Goal: Transaction & Acquisition: Obtain resource

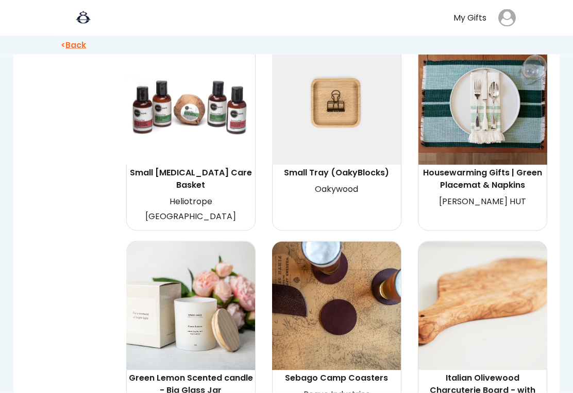
scroll to position [2889, 0]
click at [464, 267] on img at bounding box center [482, 305] width 129 height 129
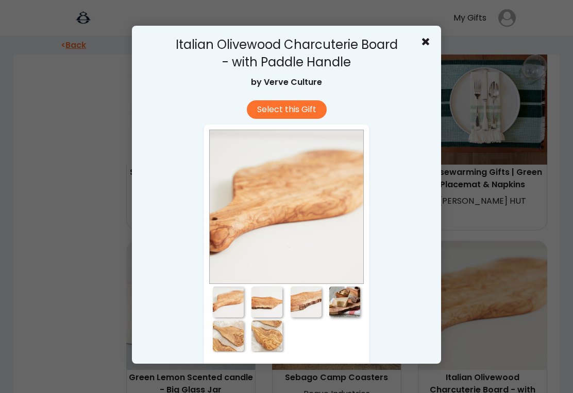
click at [266, 296] on div at bounding box center [266, 302] width 31 height 31
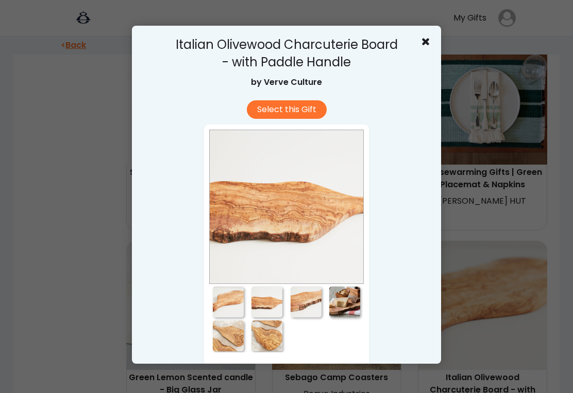
click at [301, 305] on div at bounding box center [305, 302] width 31 height 31
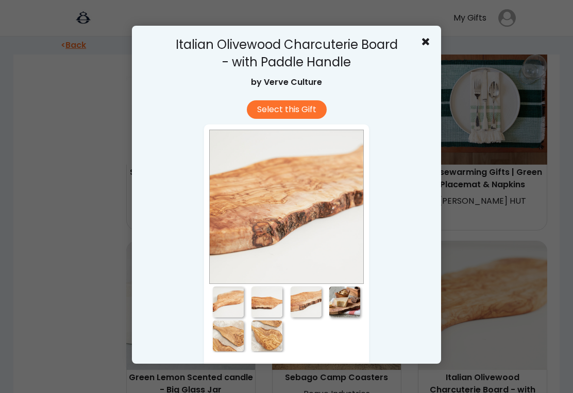
click at [342, 309] on div at bounding box center [344, 302] width 31 height 31
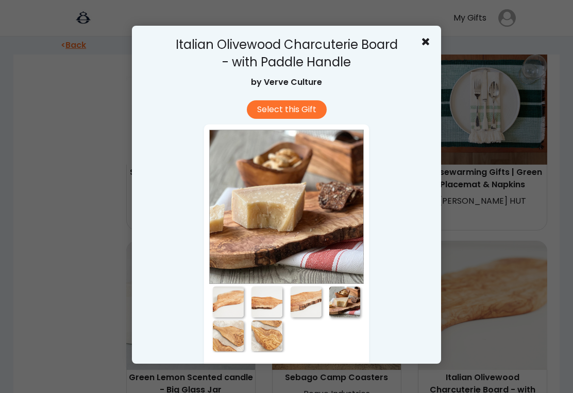
click at [224, 339] on div at bounding box center [228, 336] width 31 height 31
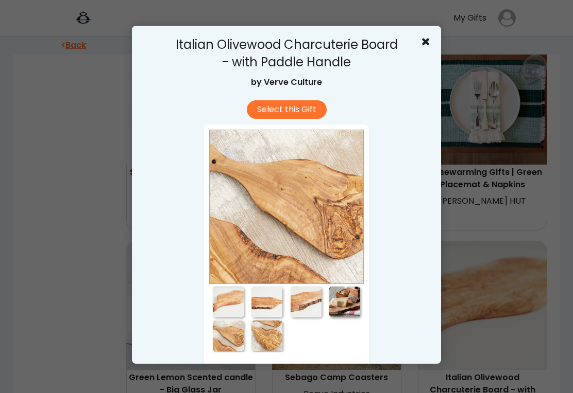
click at [265, 337] on div at bounding box center [266, 336] width 31 height 31
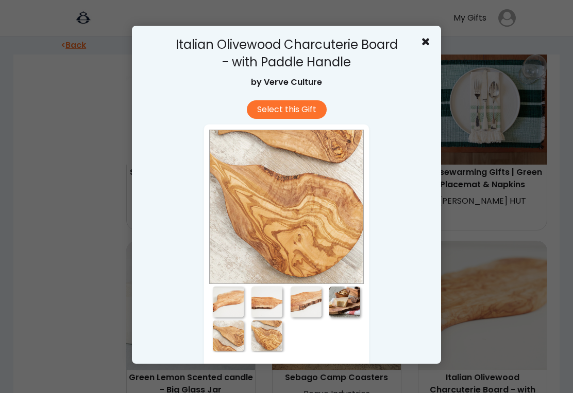
click at [425, 42] on use at bounding box center [425, 41] width 7 height 7
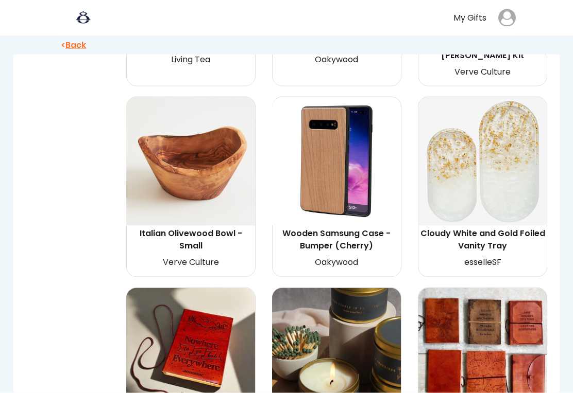
scroll to position [5805, 0]
click at [198, 100] on img at bounding box center [190, 161] width 129 height 129
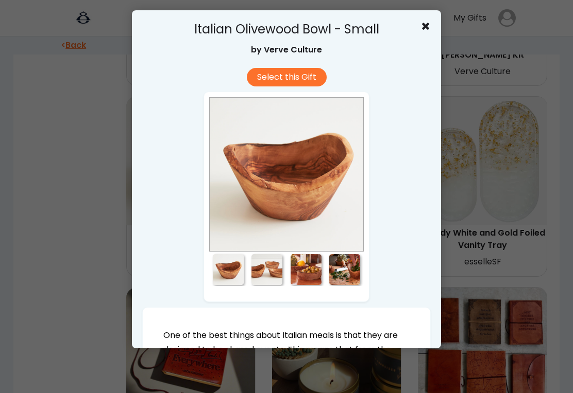
click at [259, 266] on div at bounding box center [266, 269] width 31 height 31
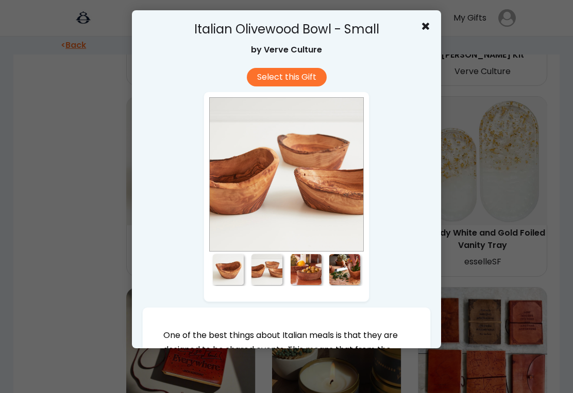
click at [272, 271] on div at bounding box center [266, 269] width 31 height 31
click at [304, 265] on div at bounding box center [305, 269] width 31 height 31
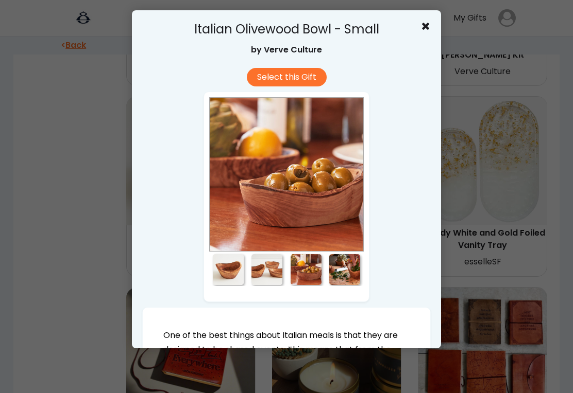
click at [359, 274] on div at bounding box center [344, 269] width 31 height 31
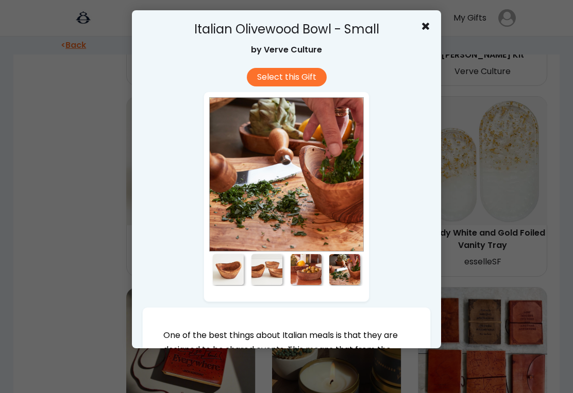
click at [320, 270] on div at bounding box center [305, 269] width 31 height 31
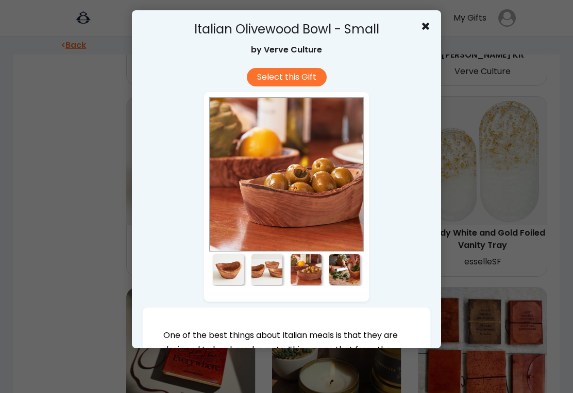
scroll to position [0, 0]
click at [428, 27] on icon at bounding box center [425, 26] width 10 height 10
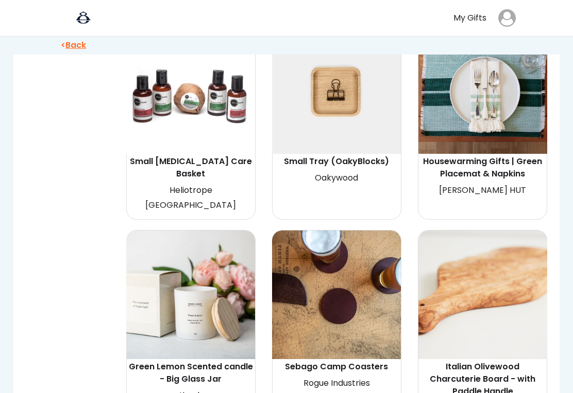
scroll to position [2899, 0]
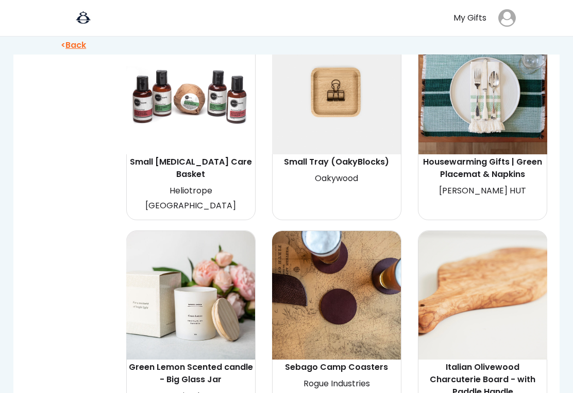
click at [482, 361] on div "Italian Olivewood Charcuterie Board - with Paddle Handle" at bounding box center [483, 379] width 126 height 37
select select "{"_class":"StaticObject","data":{"_[URL][DOMAIN_NAME]":"gid://shopify/ProductVa…"
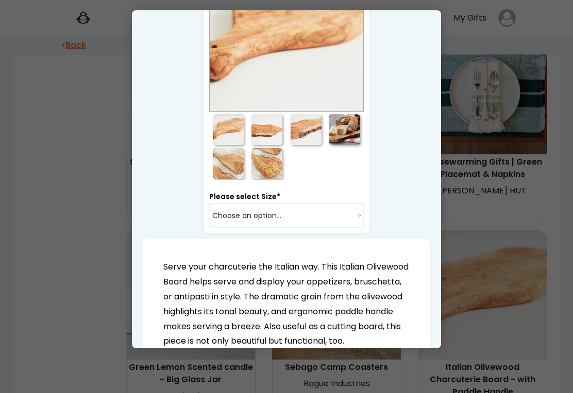
scroll to position [155, 0]
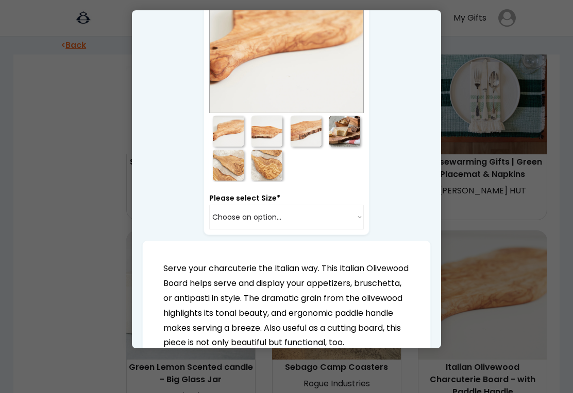
click at [358, 216] on select "Choose an option... Medium (12-14'')" at bounding box center [286, 217] width 154 height 25
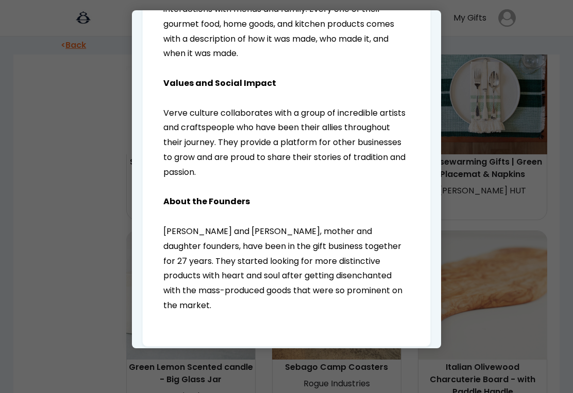
scroll to position [1158, 0]
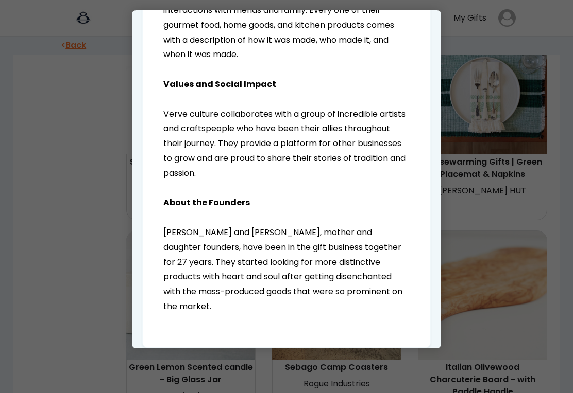
click at [531, 226] on div at bounding box center [286, 196] width 573 height 393
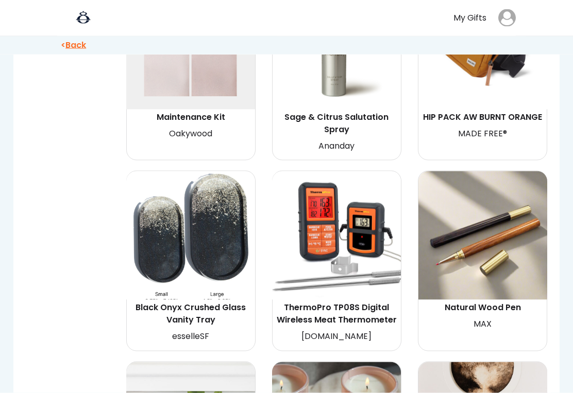
scroll to position [3999, 0]
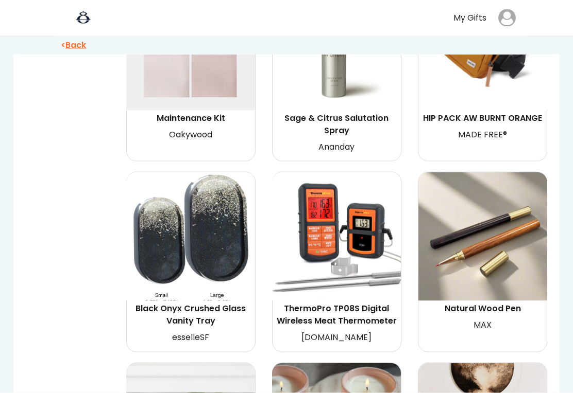
click at [338, 180] on img at bounding box center [336, 236] width 129 height 129
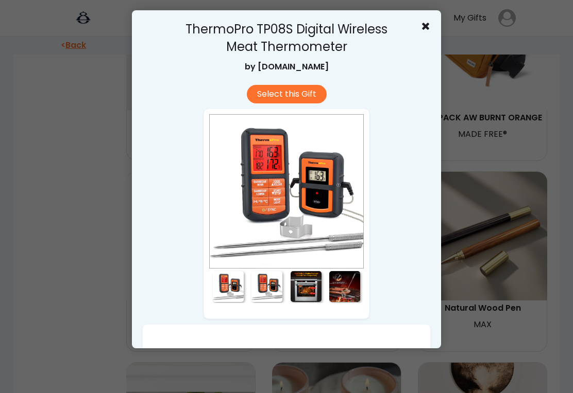
click at [273, 289] on div at bounding box center [266, 286] width 31 height 31
click at [309, 290] on div at bounding box center [305, 286] width 31 height 31
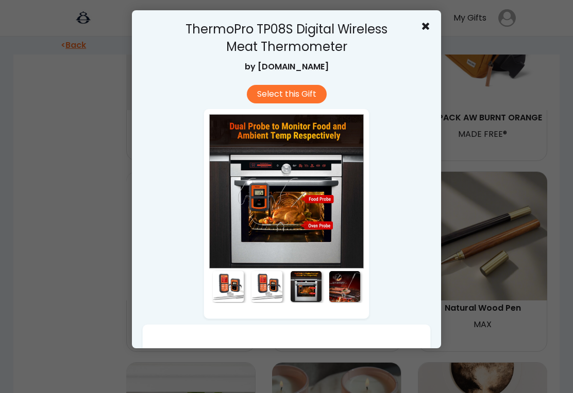
click at [348, 286] on div at bounding box center [344, 286] width 31 height 31
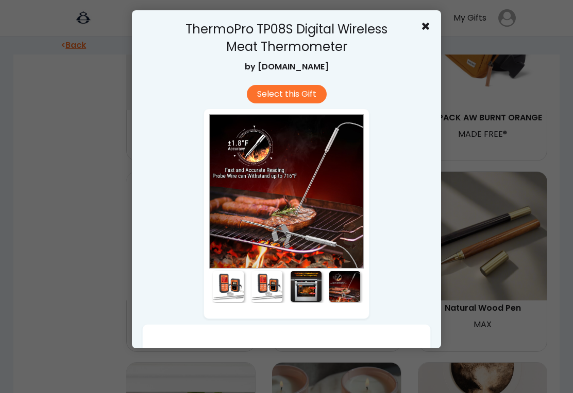
scroll to position [0, 0]
click at [532, 278] on div at bounding box center [286, 196] width 573 height 393
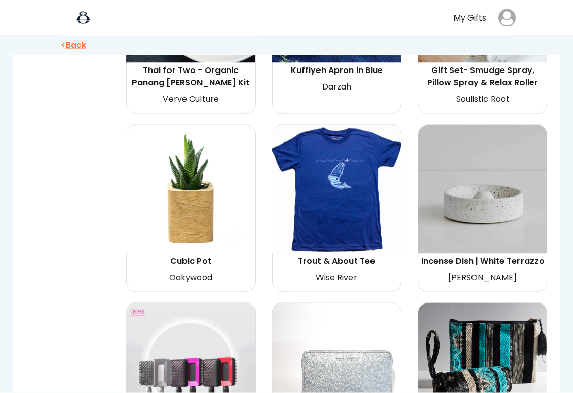
scroll to position [9315, 0]
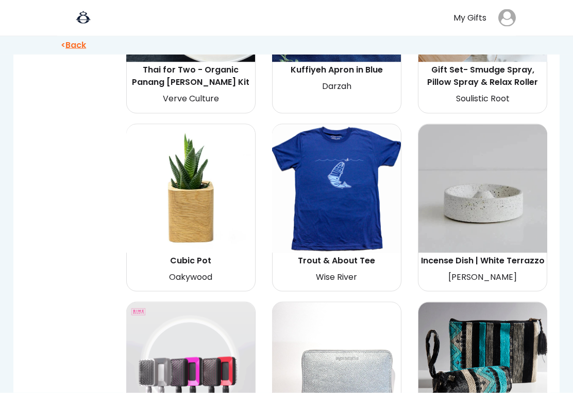
click at [343, 177] on img at bounding box center [336, 189] width 129 height 129
select select "{"_class":"StaticObject","data":{"_api_c2_node.id":"gid://shopify/ProductVarian…"
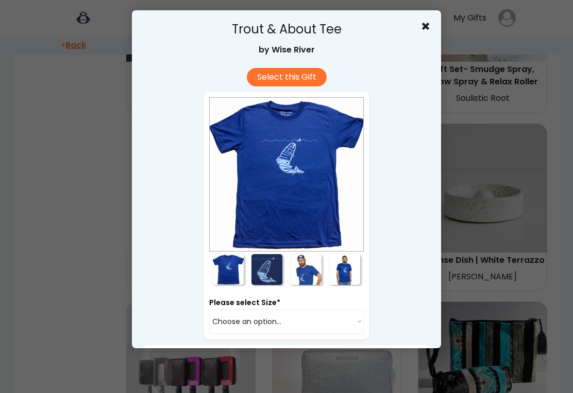
click at [269, 272] on div at bounding box center [266, 269] width 31 height 31
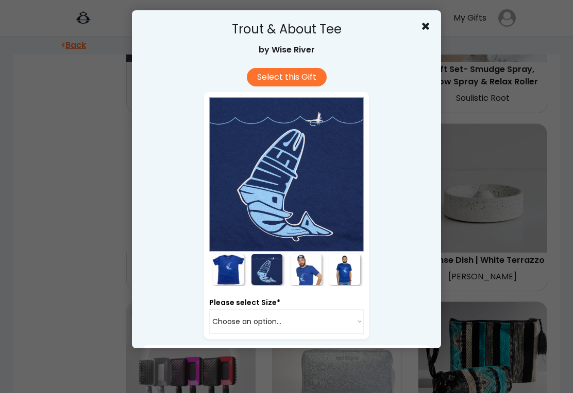
click at [306, 269] on div at bounding box center [305, 269] width 31 height 31
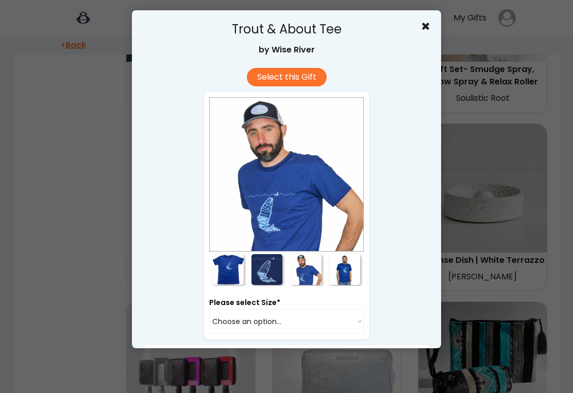
click at [353, 273] on div at bounding box center [344, 269] width 31 height 31
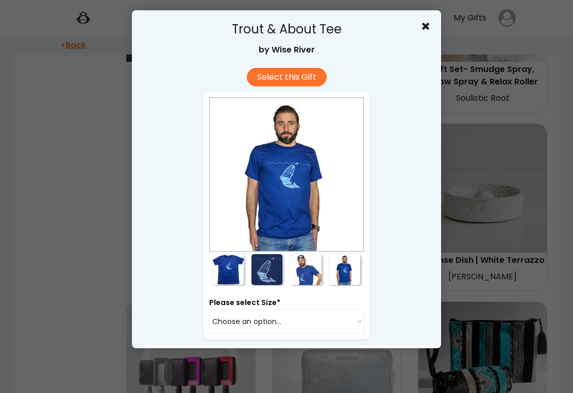
click at [430, 22] on icon at bounding box center [425, 26] width 10 height 10
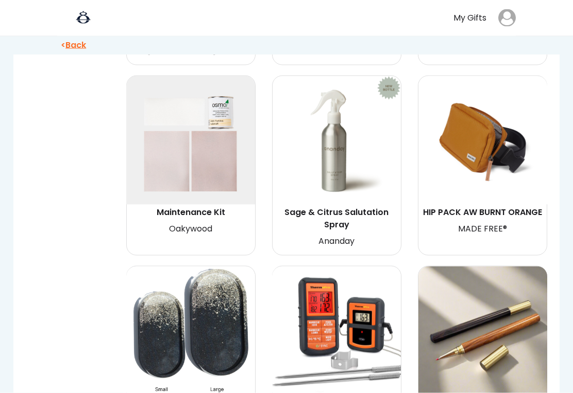
scroll to position [3907, 0]
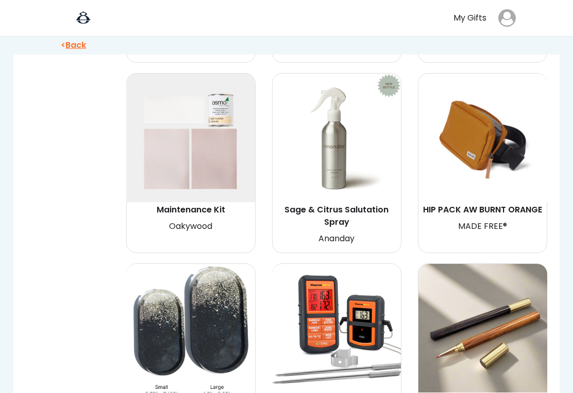
click at [359, 268] on img at bounding box center [336, 328] width 129 height 129
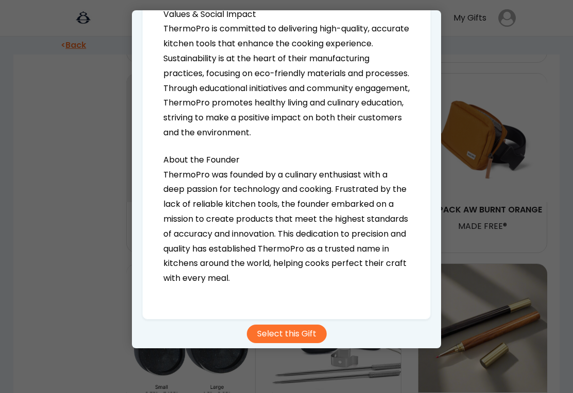
scroll to position [1195, 0]
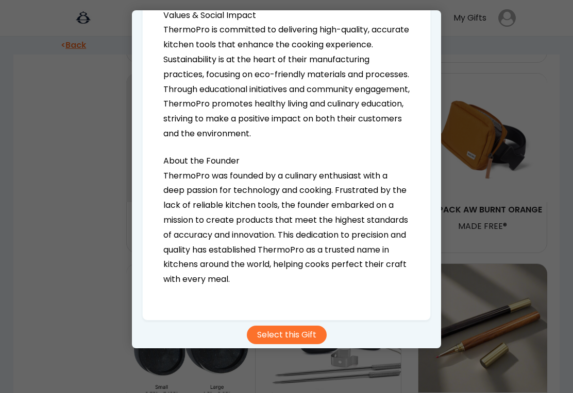
click at [289, 338] on button "Select this Gift" at bounding box center [287, 335] width 80 height 19
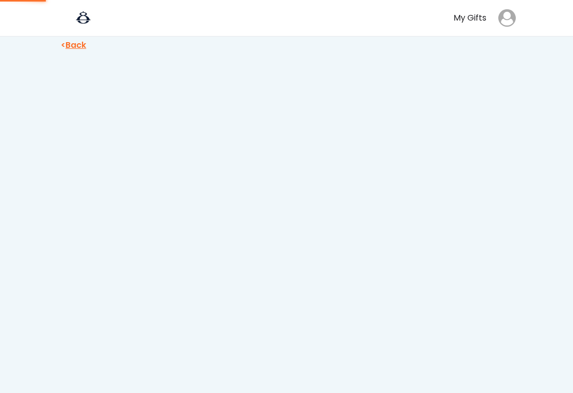
scroll to position [15, 0]
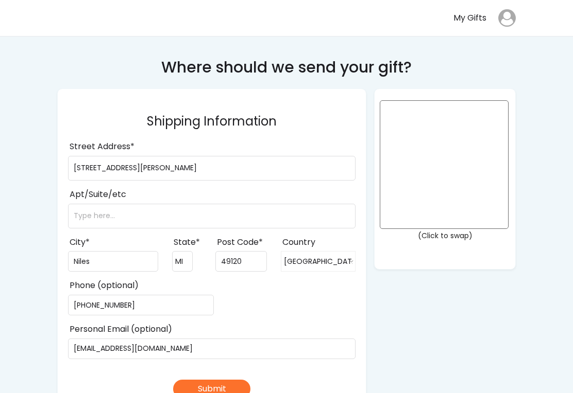
select select ""1348695171700984260__LOOKUP__1708985228834x169246185333063360""
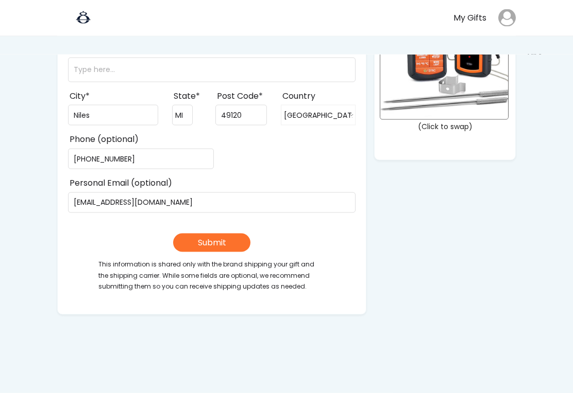
scroll to position [144, 0]
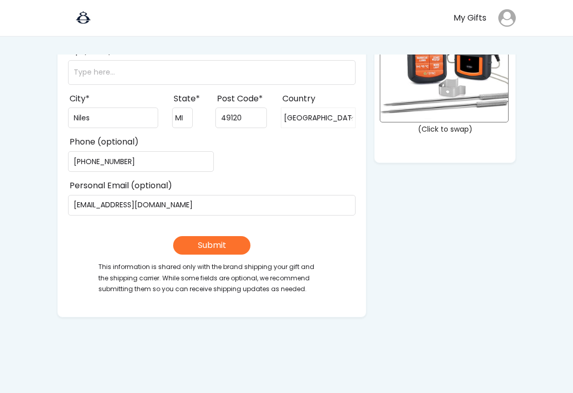
click at [227, 247] on button "Submit" at bounding box center [211, 245] width 77 height 19
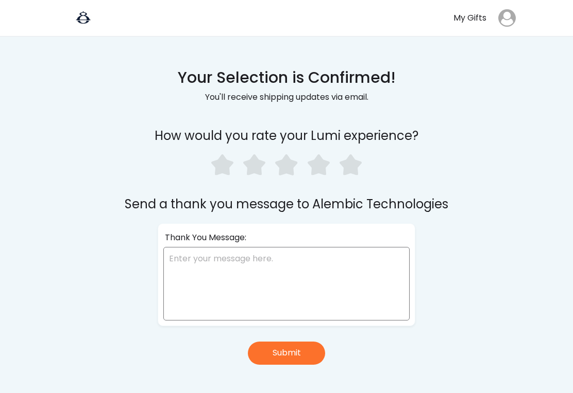
click at [354, 159] on use at bounding box center [350, 164] width 22 height 21
click at [185, 256] on textarea at bounding box center [286, 284] width 246 height 74
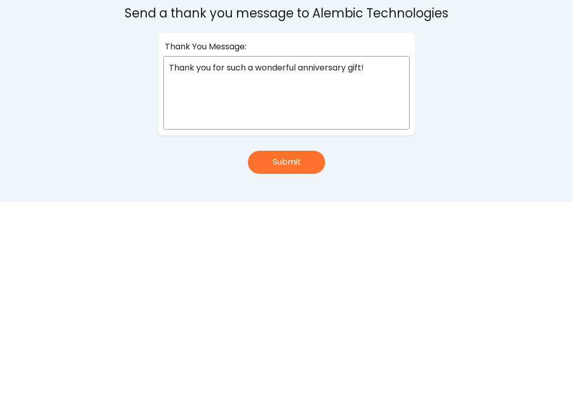
type textarea "Thank you for such a wonderful anniversary gift!"
click at [292, 342] on button "Submit" at bounding box center [286, 353] width 77 height 23
